Goal: Navigation & Orientation: Find specific page/section

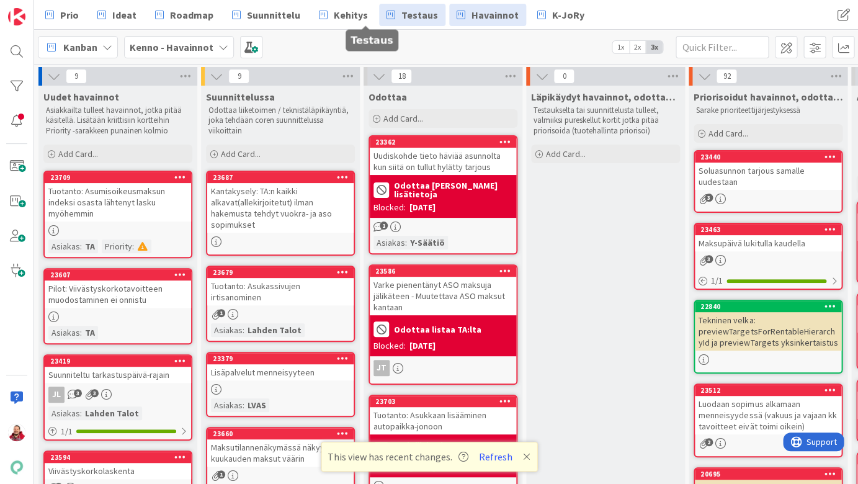
click at [401, 9] on span "Testaus" at bounding box center [419, 14] width 37 height 15
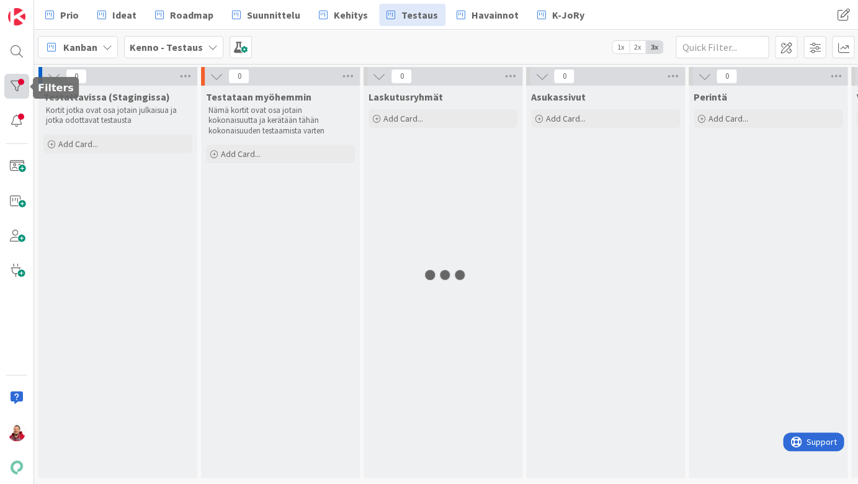
click at [17, 87] on div at bounding box center [16, 86] width 25 height 25
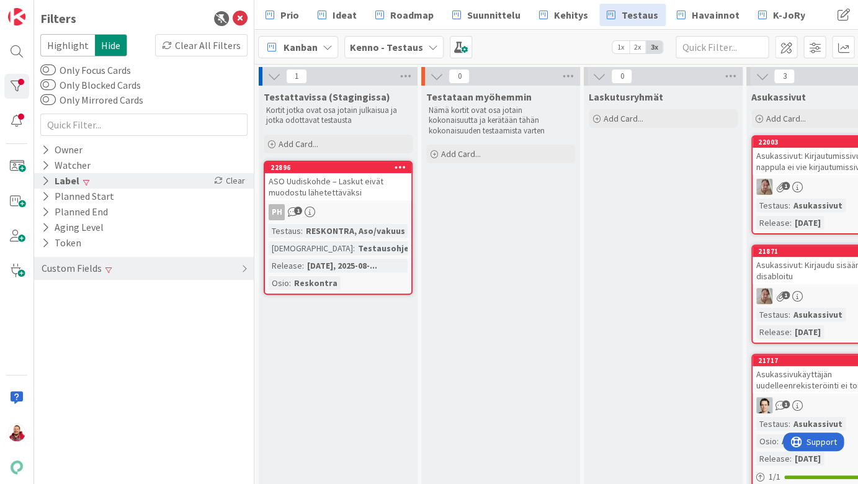
click at [45, 176] on icon at bounding box center [46, 181] width 8 height 11
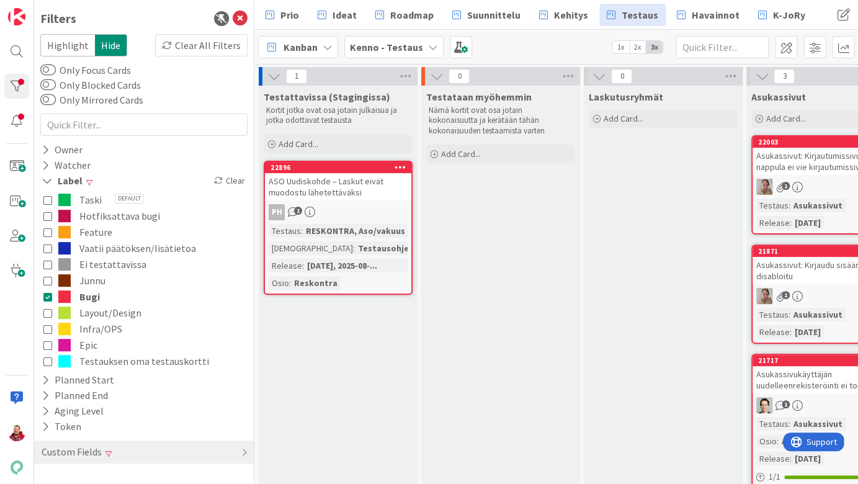
click at [51, 292] on icon at bounding box center [47, 296] width 9 height 9
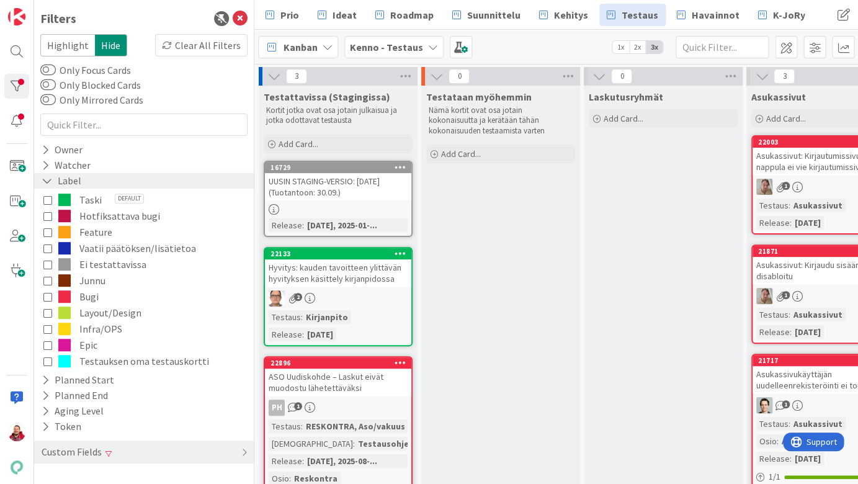
click at [46, 173] on div "Label" at bounding box center [61, 181] width 42 height 16
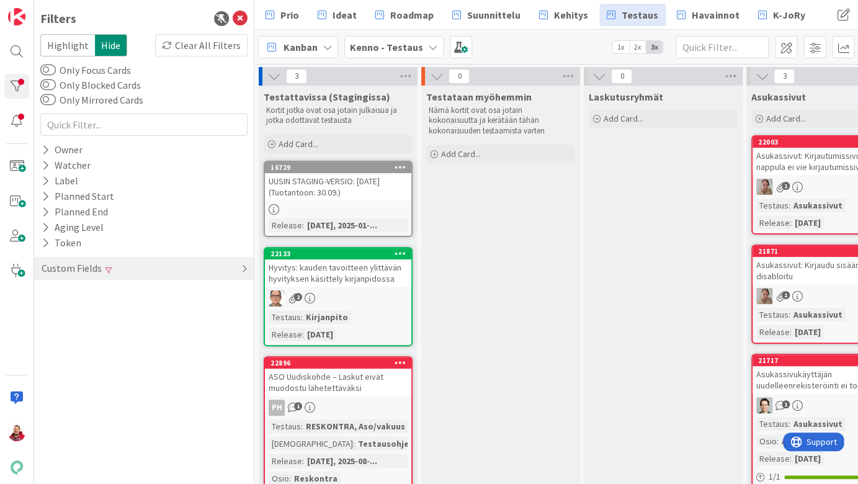
click at [45, 257] on div "Custom Fields" at bounding box center [144, 268] width 220 height 23
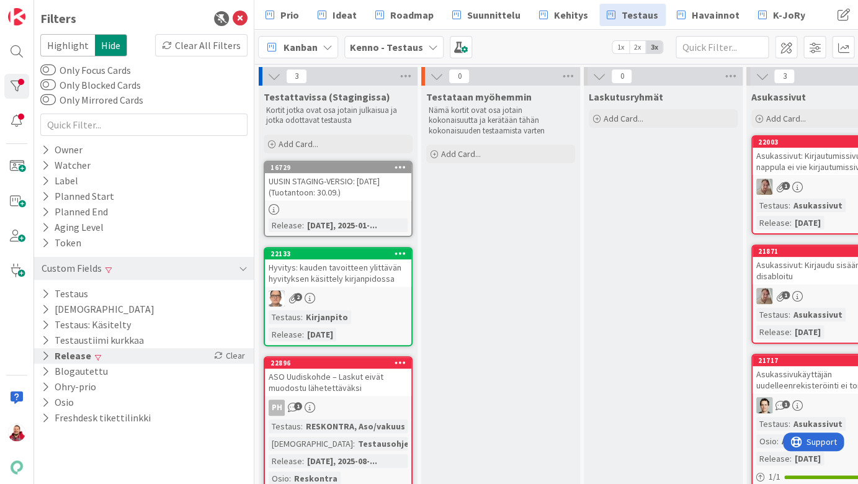
click at [45, 350] on icon at bounding box center [46, 355] width 8 height 11
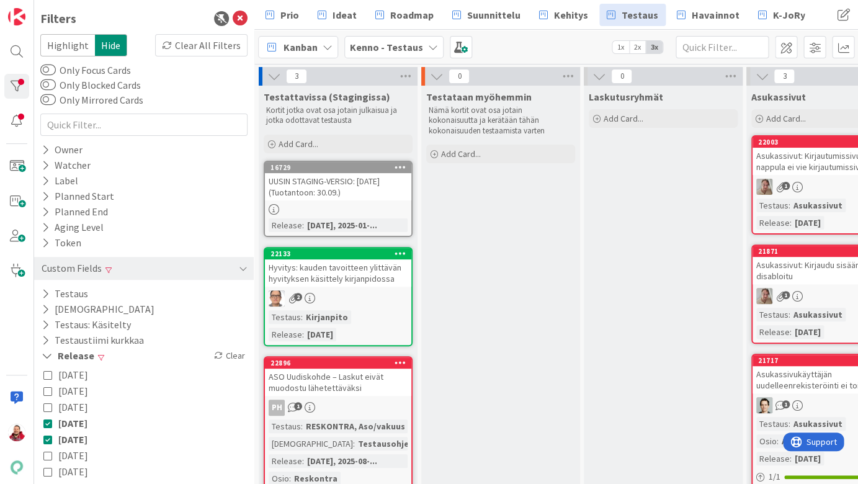
click at [43, 370] on icon at bounding box center [47, 374] width 9 height 9
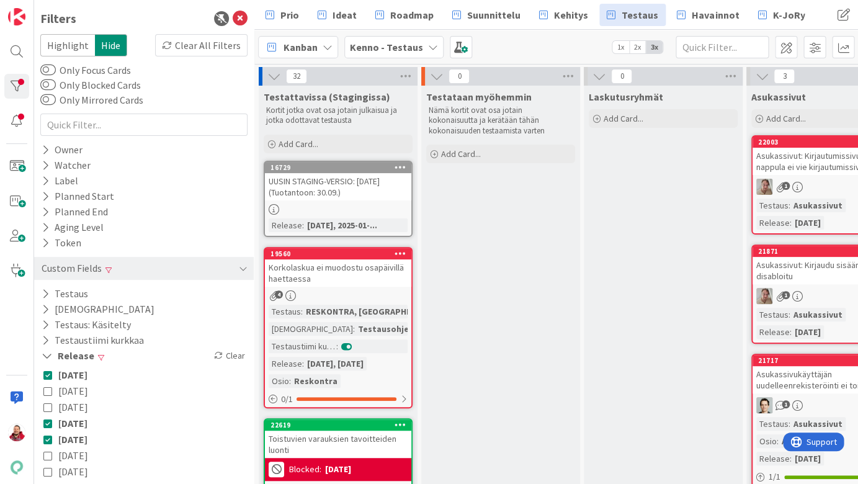
click at [45, 419] on icon at bounding box center [47, 423] width 9 height 9
click at [50, 435] on icon at bounding box center [47, 439] width 9 height 9
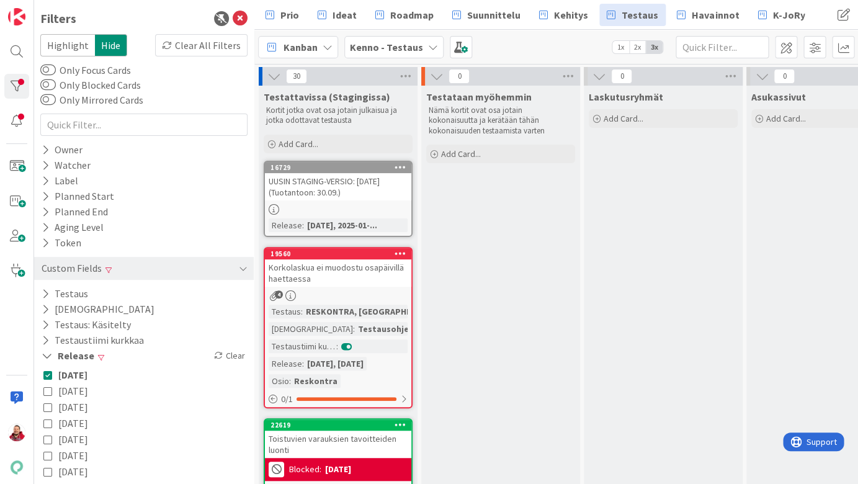
click at [52, 367] on button "2025-09-22" at bounding box center [65, 375] width 44 height 16
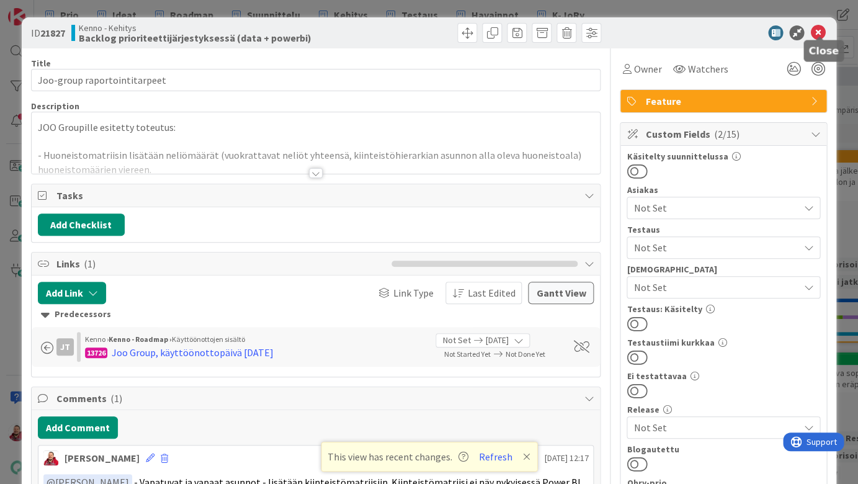
click at [817, 27] on icon at bounding box center [817, 32] width 15 height 15
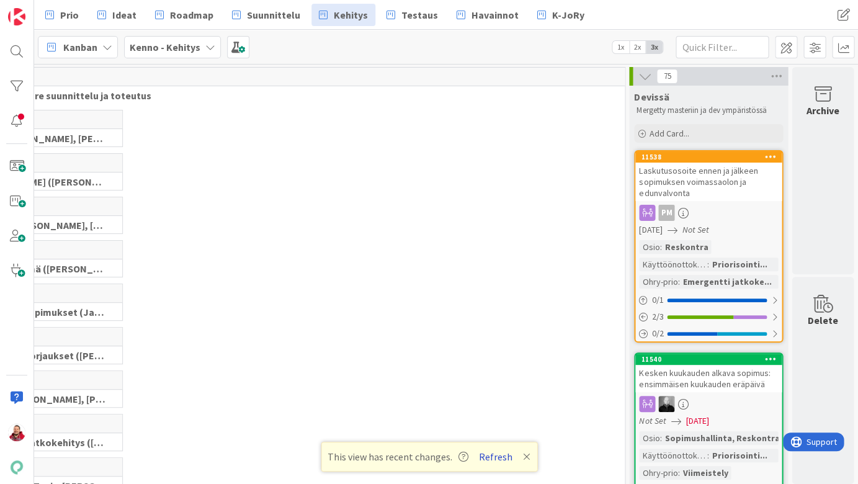
click at [479, 451] on button "Refresh" at bounding box center [495, 456] width 42 height 16
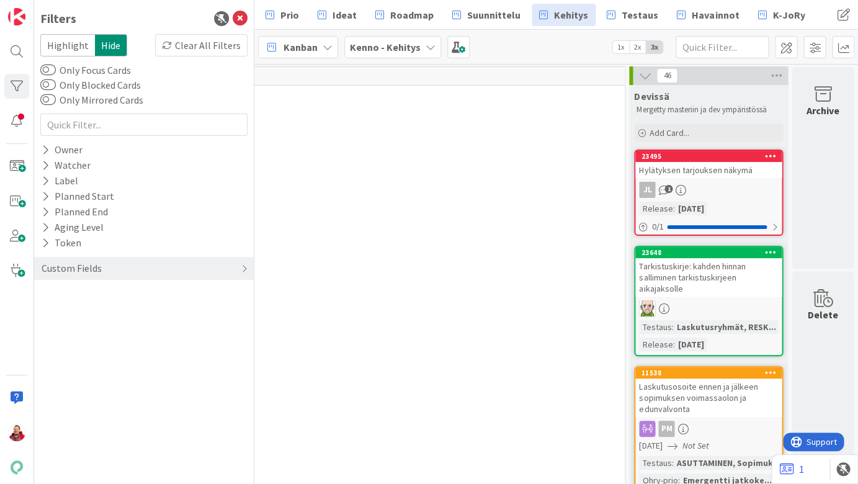
scroll to position [1, 329]
click at [243, 16] on icon at bounding box center [240, 18] width 15 height 15
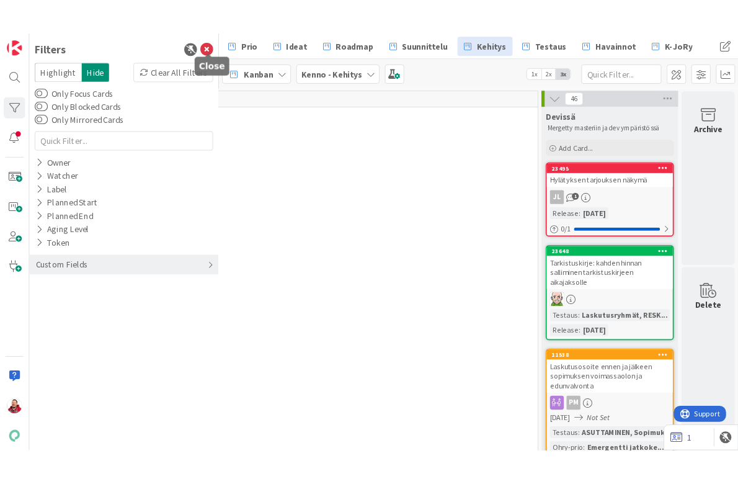
scroll to position [1, 109]
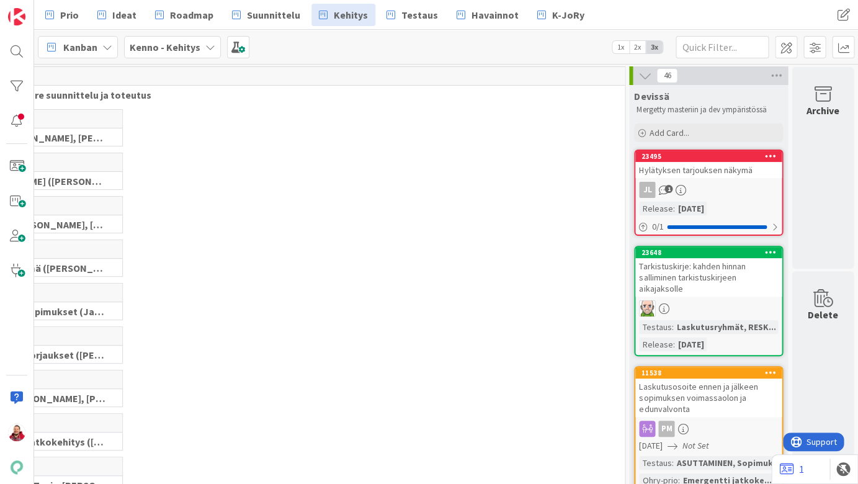
click at [297, 326] on div "27 Kirjanpidon korjaukset ([PERSON_NAME], JaakkoHä)" at bounding box center [292, 347] width 660 height 43
click at [369, 370] on div "82 [PERSON_NAME] ([PERSON_NAME], [PERSON_NAME], [PERSON_NAME], [PERSON_NAME], […" at bounding box center [292, 391] width 660 height 43
